Goal: Task Accomplishment & Management: Manage account settings

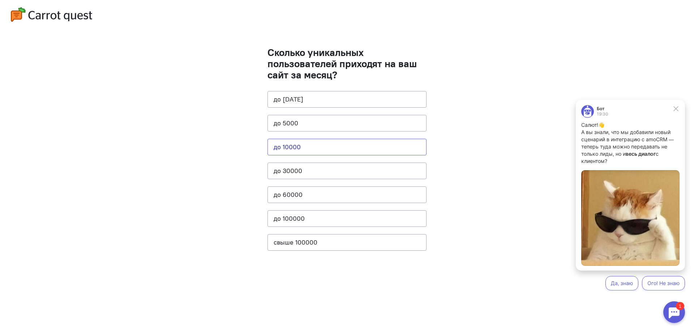
click at [289, 148] on button "до 10000" at bounding box center [346, 147] width 159 height 17
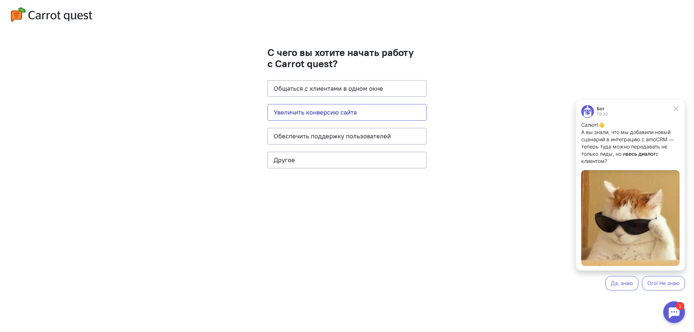
click at [329, 110] on button "Увеличить конверсию сайта" at bounding box center [346, 112] width 159 height 17
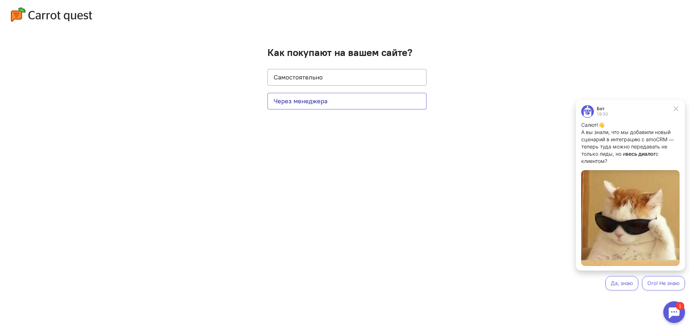
click at [301, 102] on button "Через менеджера" at bounding box center [346, 101] width 159 height 17
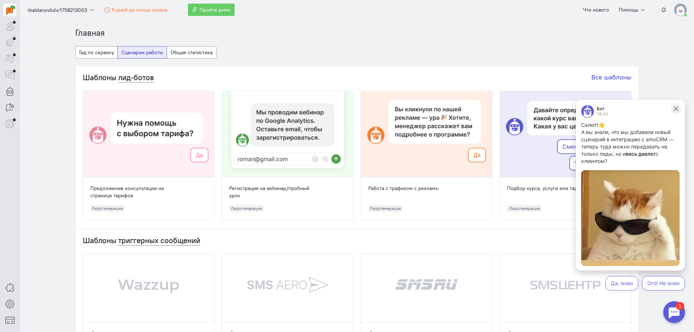
click at [679, 107] on icon at bounding box center [675, 108] width 7 height 7
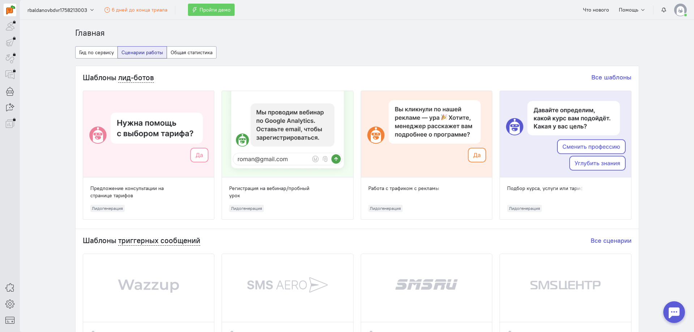
click at [682, 15] on img at bounding box center [680, 10] width 13 height 13
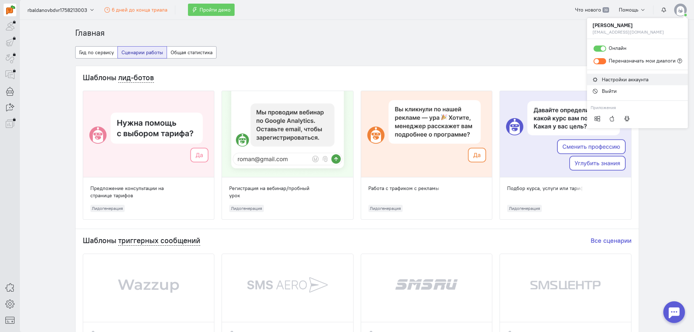
click at [617, 78] on span "Настройки аккаунта" at bounding box center [625, 79] width 47 height 7
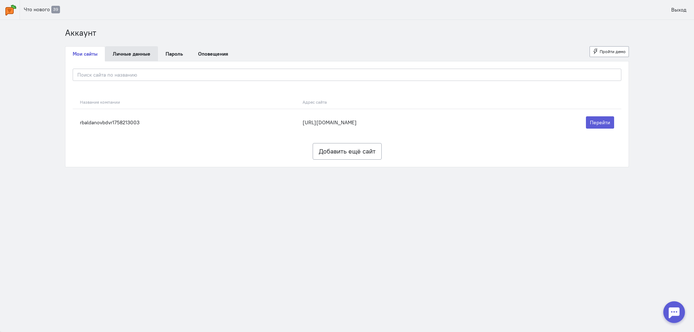
click at [119, 51] on link "Личные данные" at bounding box center [131, 53] width 53 height 15
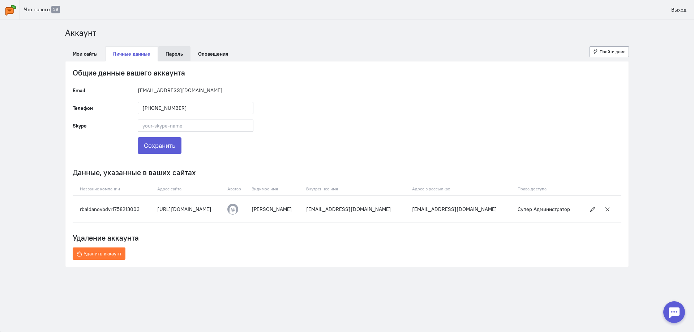
click at [180, 51] on link "Пароль" at bounding box center [174, 53] width 33 height 15
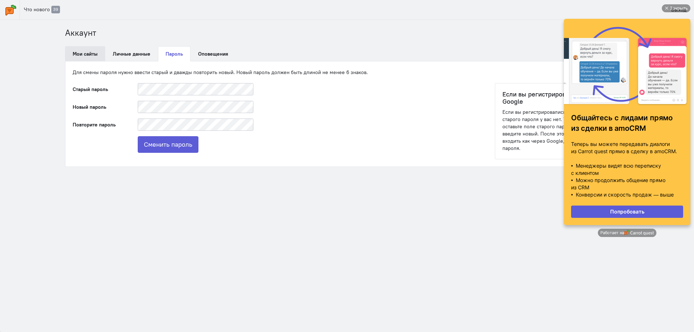
click at [83, 53] on link "Мои сайты" at bounding box center [85, 53] width 40 height 15
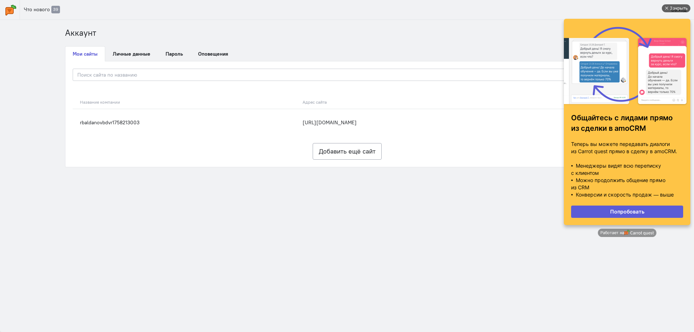
click at [667, 5] on div "Закрыть" at bounding box center [676, 8] width 29 height 8
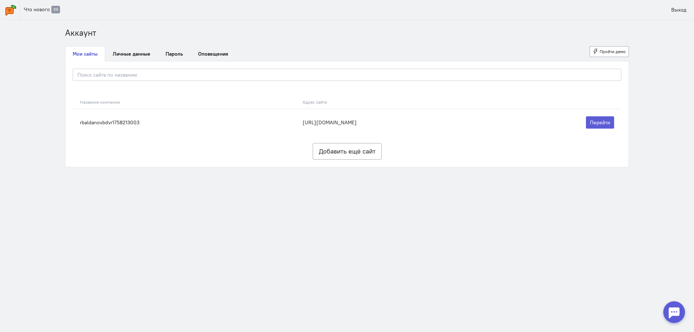
click at [15, 9] on img at bounding box center [10, 10] width 11 height 11
click at [130, 60] on link "Личные данные" at bounding box center [131, 53] width 53 height 15
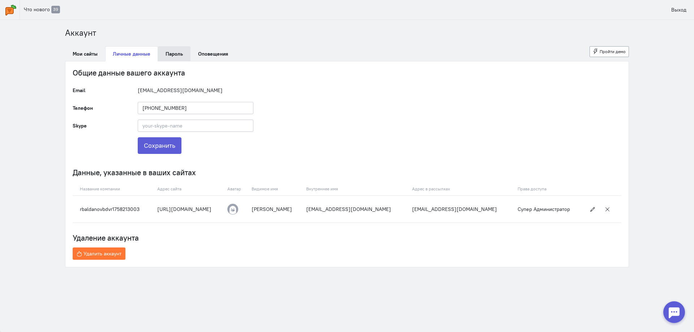
click at [171, 60] on link "Пароль" at bounding box center [174, 53] width 33 height 15
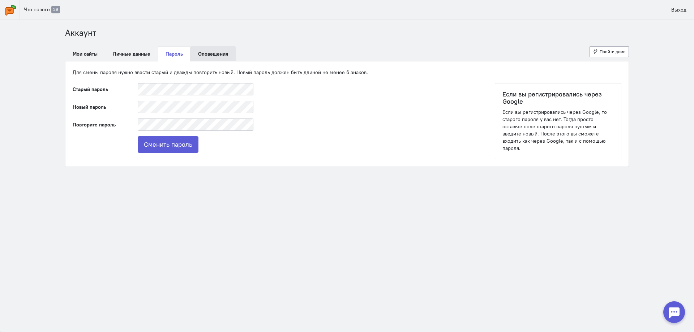
click at [204, 57] on link "Оповещения" at bounding box center [212, 53] width 45 height 15
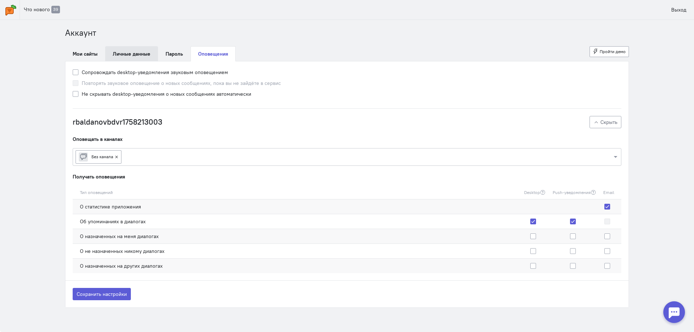
click at [121, 52] on link "Личные данные" at bounding box center [131, 53] width 53 height 15
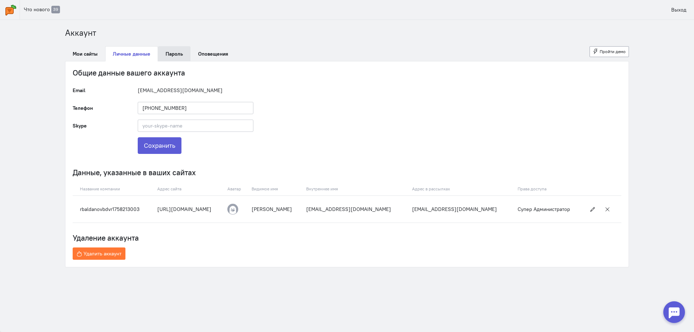
click at [161, 54] on link "Пароль" at bounding box center [174, 53] width 33 height 15
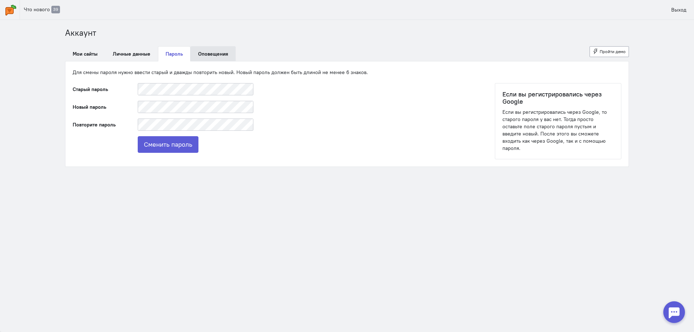
click at [206, 53] on link "Оповещения" at bounding box center [212, 53] width 45 height 15
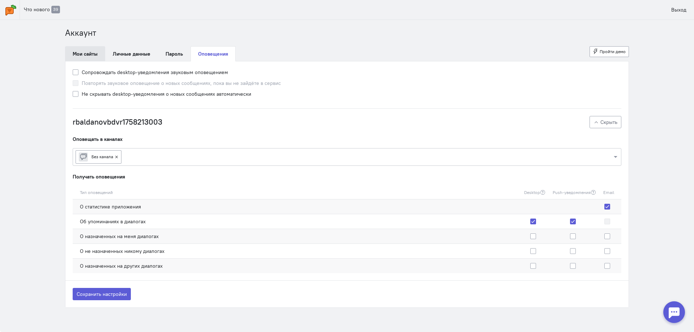
click at [90, 52] on link "Мои сайты" at bounding box center [85, 53] width 40 height 15
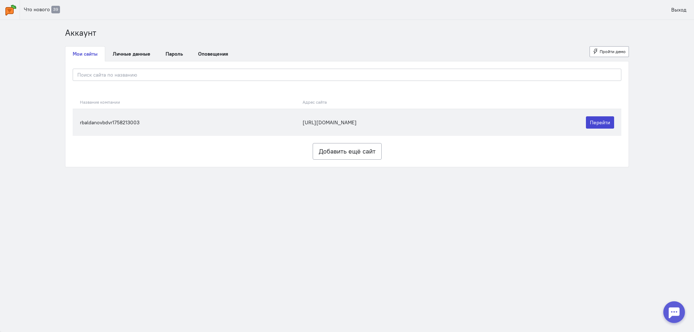
click at [598, 124] on link "Перейти" at bounding box center [600, 122] width 28 height 12
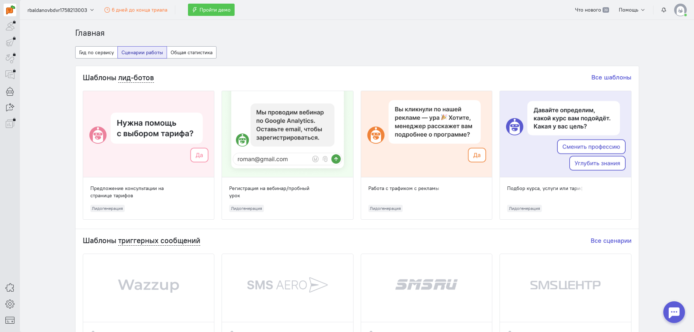
click at [207, 14] on button "Пройти демо" at bounding box center [211, 10] width 47 height 12
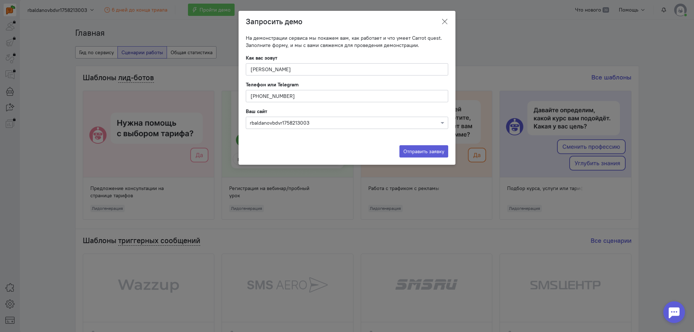
click at [446, 25] on icon at bounding box center [444, 21] width 7 height 7
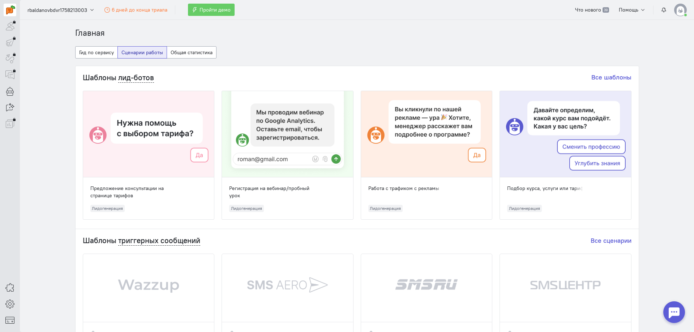
click at [672, 311] on div at bounding box center [674, 312] width 22 height 22
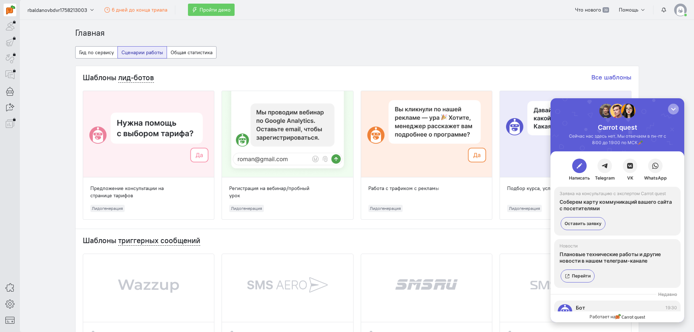
click at [672, 106] on div "button" at bounding box center [672, 108] width 7 height 7
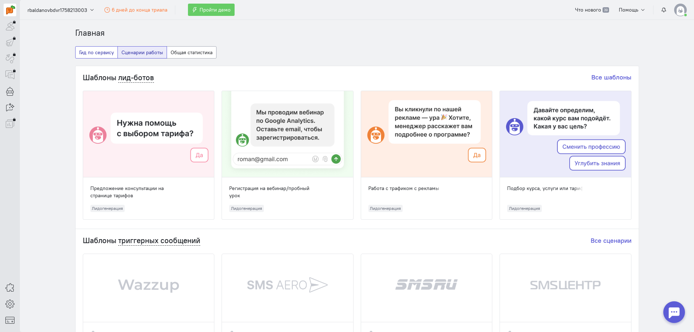
click at [105, 49] on button "Гид по сервису" at bounding box center [96, 52] width 43 height 12
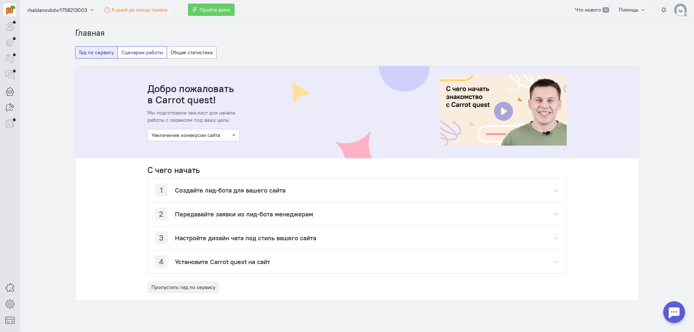
click at [150, 53] on button "Сценарии работы" at bounding box center [141, 52] width 49 height 12
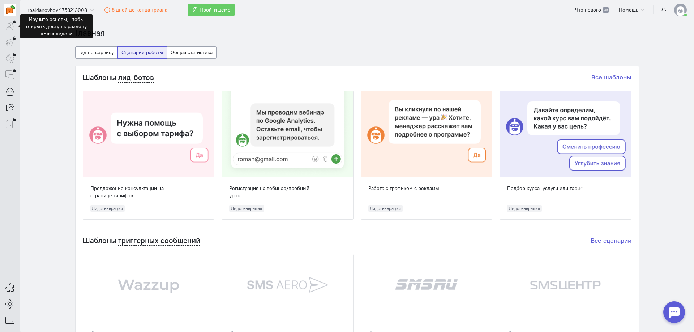
click at [9, 25] on div at bounding box center [10, 26] width 13 height 13
click at [191, 48] on button "Общая статистика" at bounding box center [192, 52] width 50 height 12
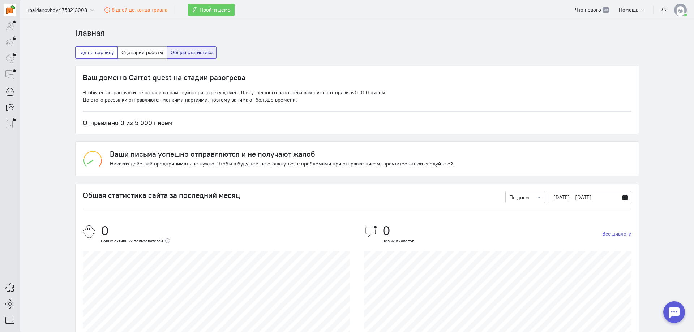
click at [92, 55] on button "Гид по сервису" at bounding box center [96, 52] width 43 height 12
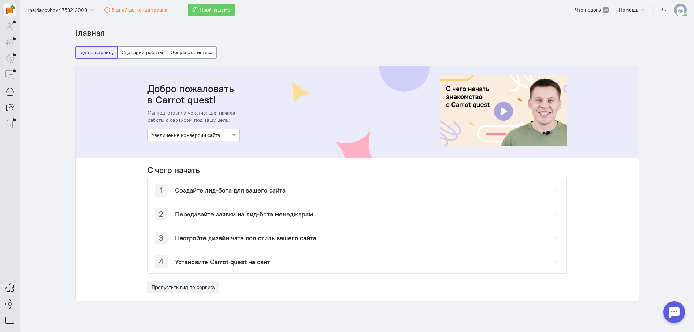
scroll to position [16, 0]
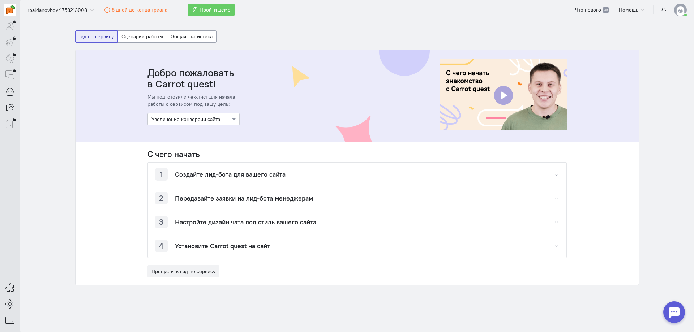
click at [213, 175] on h4 "Создайте лид-бота для вашего сайта" at bounding box center [230, 174] width 111 height 7
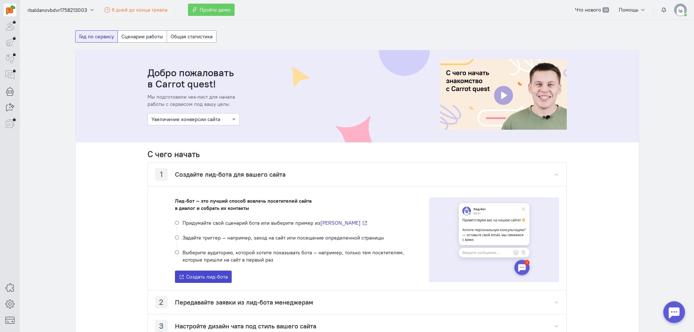
click at [204, 279] on span "Создать лид-бота" at bounding box center [207, 276] width 42 height 7
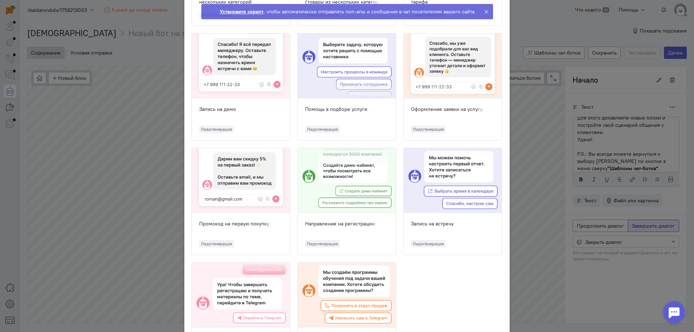
scroll to position [522, 0]
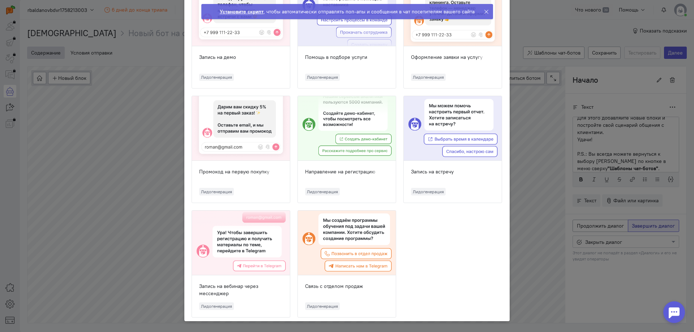
drag, startPoint x: 347, startPoint y: 253, endPoint x: 430, endPoint y: 254, distance: 83.1
click at [332, 237] on div at bounding box center [347, 243] width 98 height 65
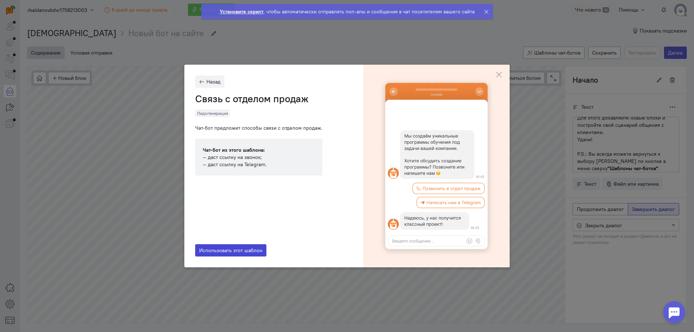
click at [245, 250] on span "Использовать этот шаблон" at bounding box center [230, 250] width 63 height 7
type input "Связь с отделом продаж"
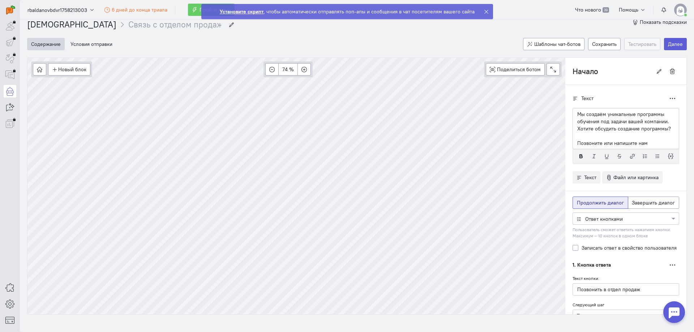
scroll to position [17, 0]
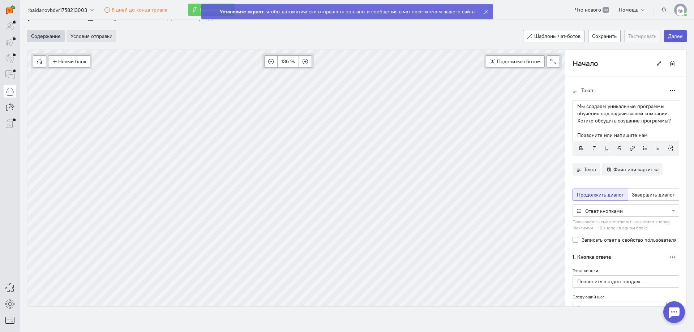
click at [94, 39] on button "Условия отправки" at bounding box center [91, 36] width 50 height 12
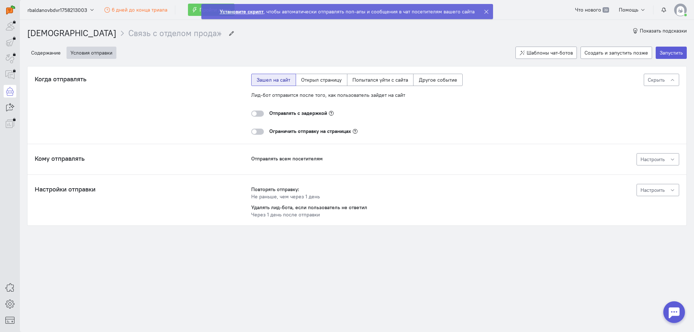
scroll to position [0, 0]
click at [53, 34] on link "[DEMOGRAPHIC_DATA]" at bounding box center [71, 33] width 89 height 10
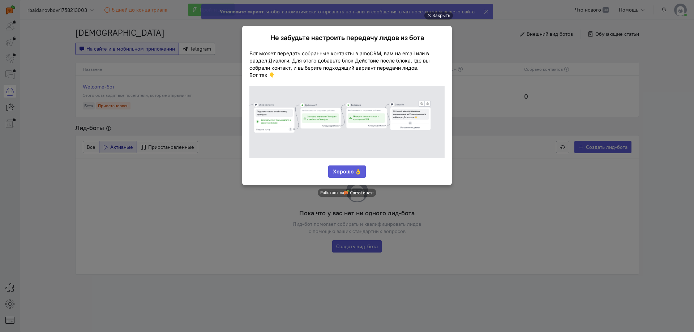
click at [349, 172] on link "Хорошо 👌" at bounding box center [347, 171] width 38 height 12
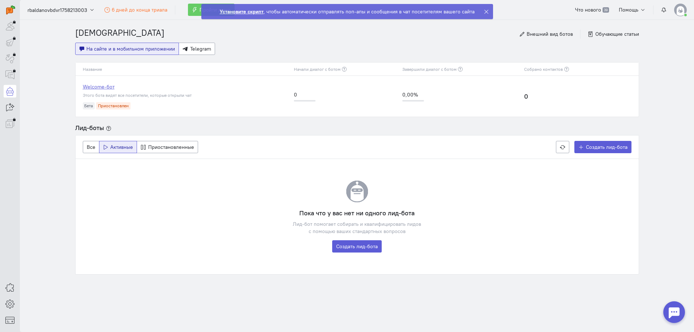
click at [92, 83] on link "Welcome-бот" at bounding box center [185, 86] width 204 height 7
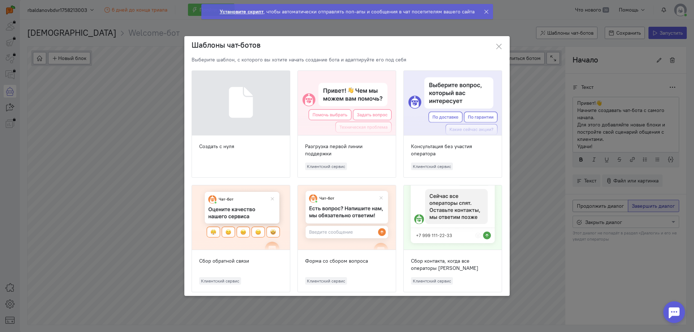
scroll to position [27, 0]
click at [92, 83] on ngb-modal-window "Шаблоны чат-ботов Выберите шаблон, с которого вы хотите начать создание бота и …" at bounding box center [347, 166] width 694 height 332
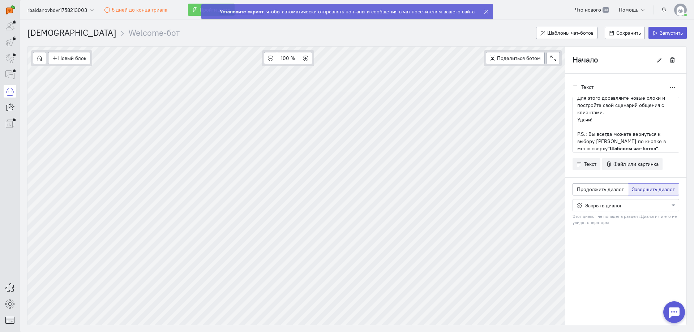
click at [231, 11] on strong "Установите скрипт" at bounding box center [242, 11] width 44 height 7
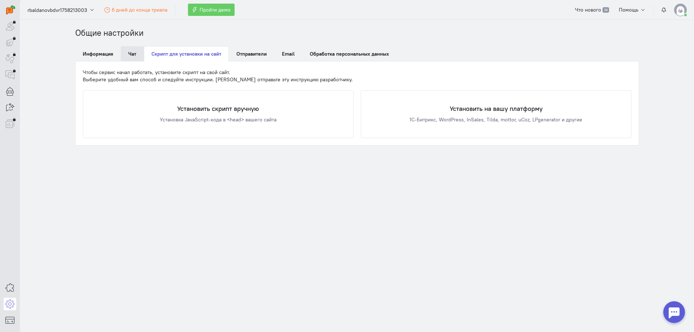
click at [136, 52] on link "Чат" at bounding box center [132, 53] width 23 height 15
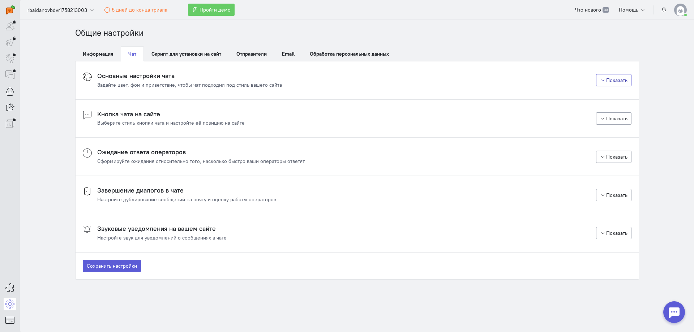
click at [620, 78] on button "Показать" at bounding box center [613, 80] width 35 height 12
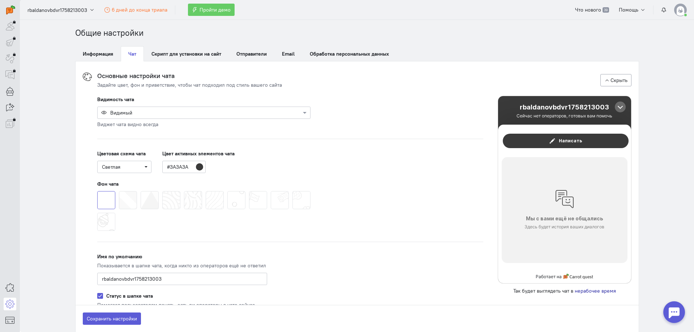
click at [159, 109] on div at bounding box center [204, 112] width 212 height 7
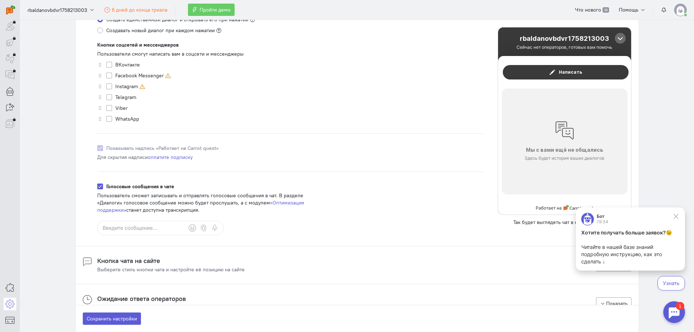
click at [681, 5] on img at bounding box center [680, 10] width 13 height 13
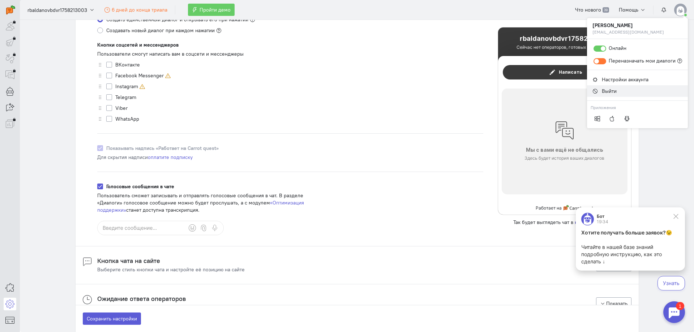
click at [617, 95] on link "Выйти" at bounding box center [637, 91] width 101 height 12
